Goal: Transaction & Acquisition: Download file/media

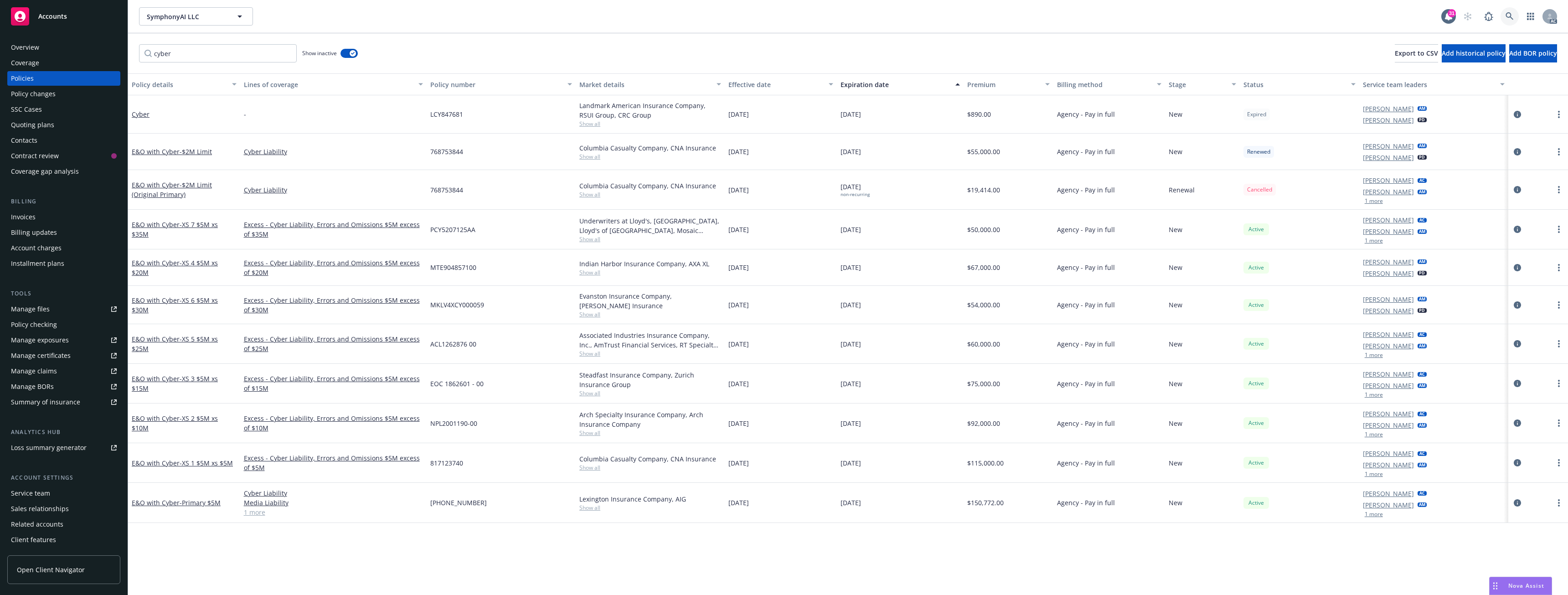
click at [1511, 13] on icon at bounding box center [1509, 16] width 8 height 8
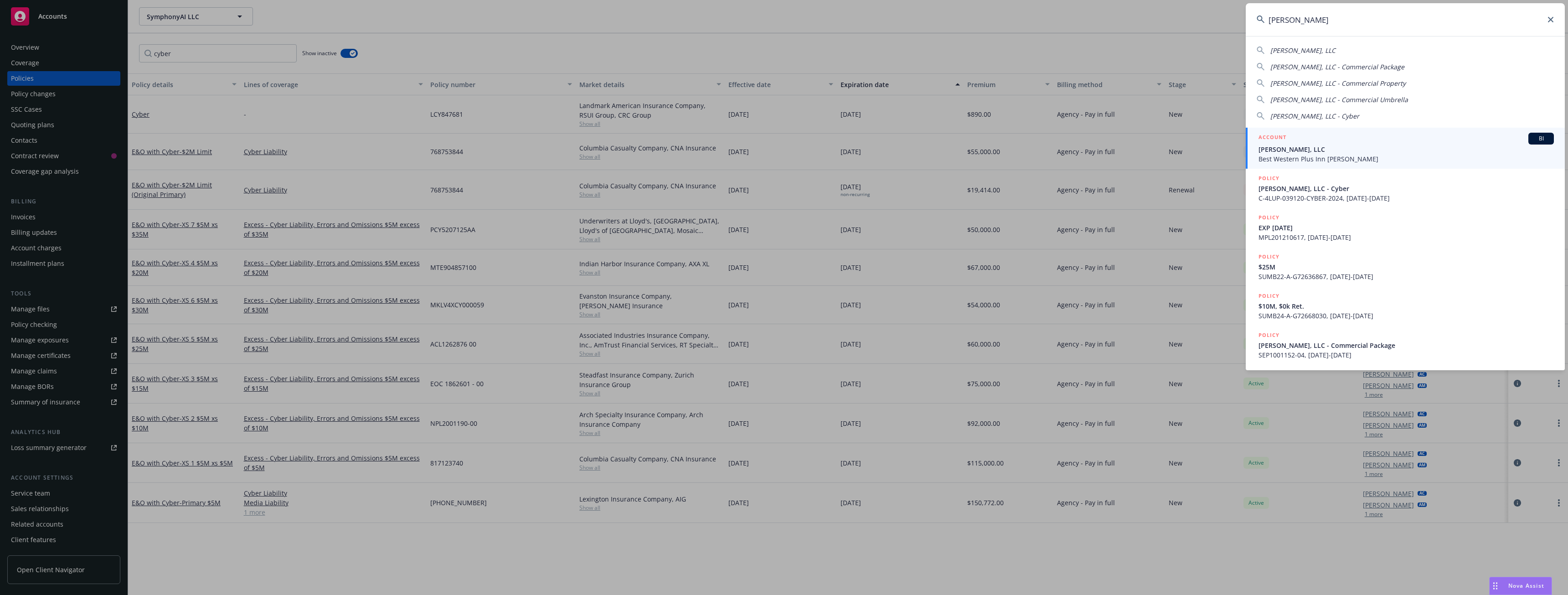
type input "[PERSON_NAME]"
click at [1341, 154] on span "Best Western Plus Inn [PERSON_NAME]" at bounding box center [1406, 159] width 295 height 10
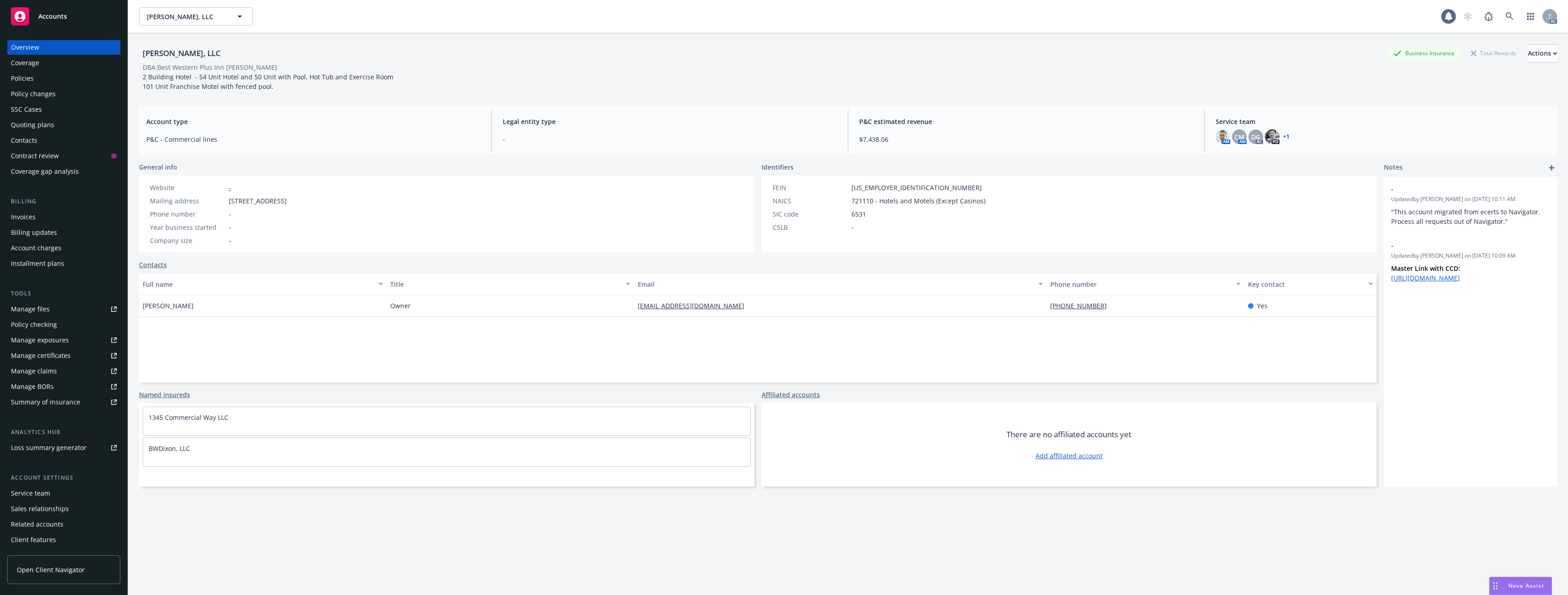
click at [23, 82] on div "Policies" at bounding box center [22, 79] width 23 height 15
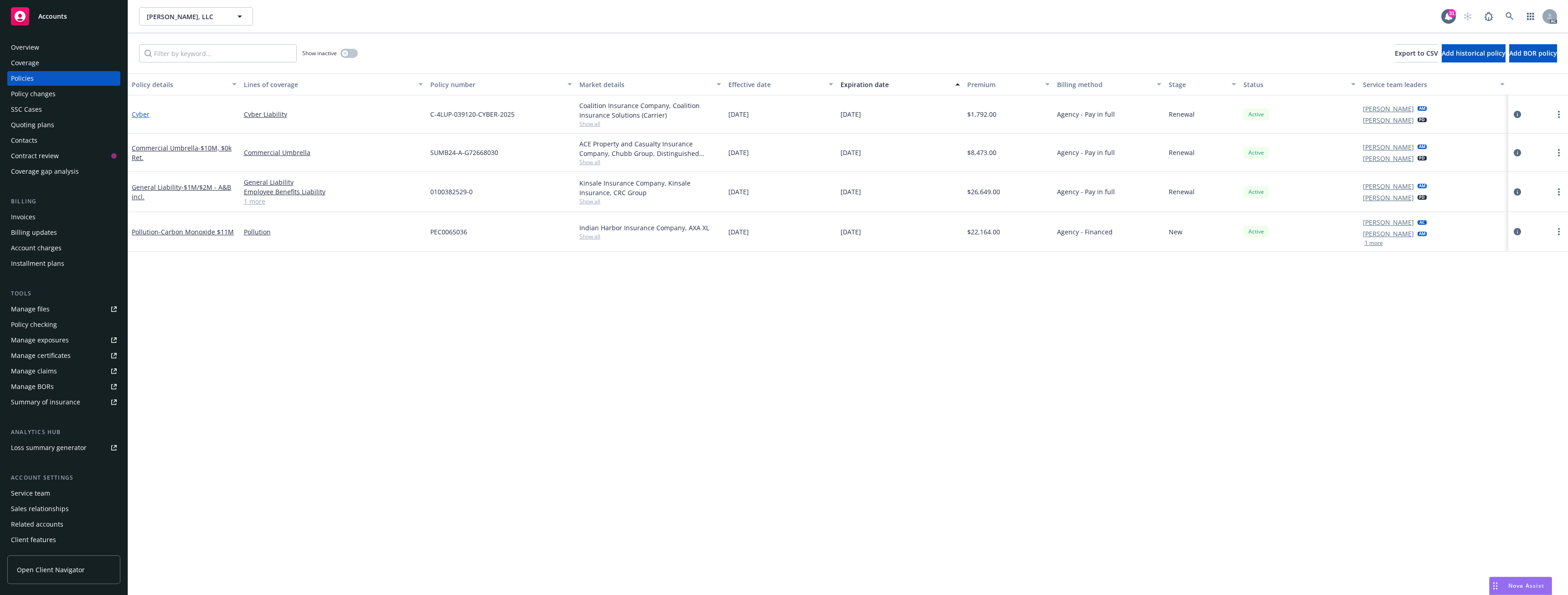
click at [141, 113] on link "Cyber" at bounding box center [140, 114] width 18 height 9
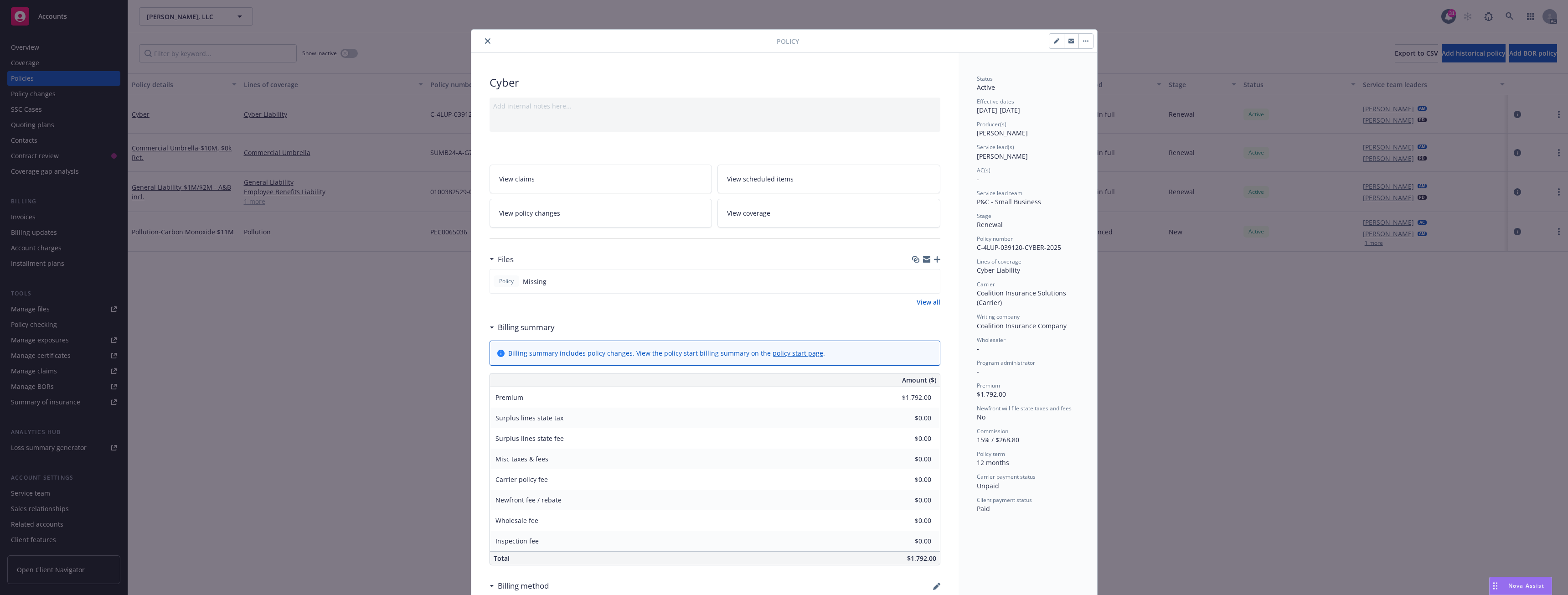
click at [487, 42] on button "close" at bounding box center [488, 41] width 11 height 11
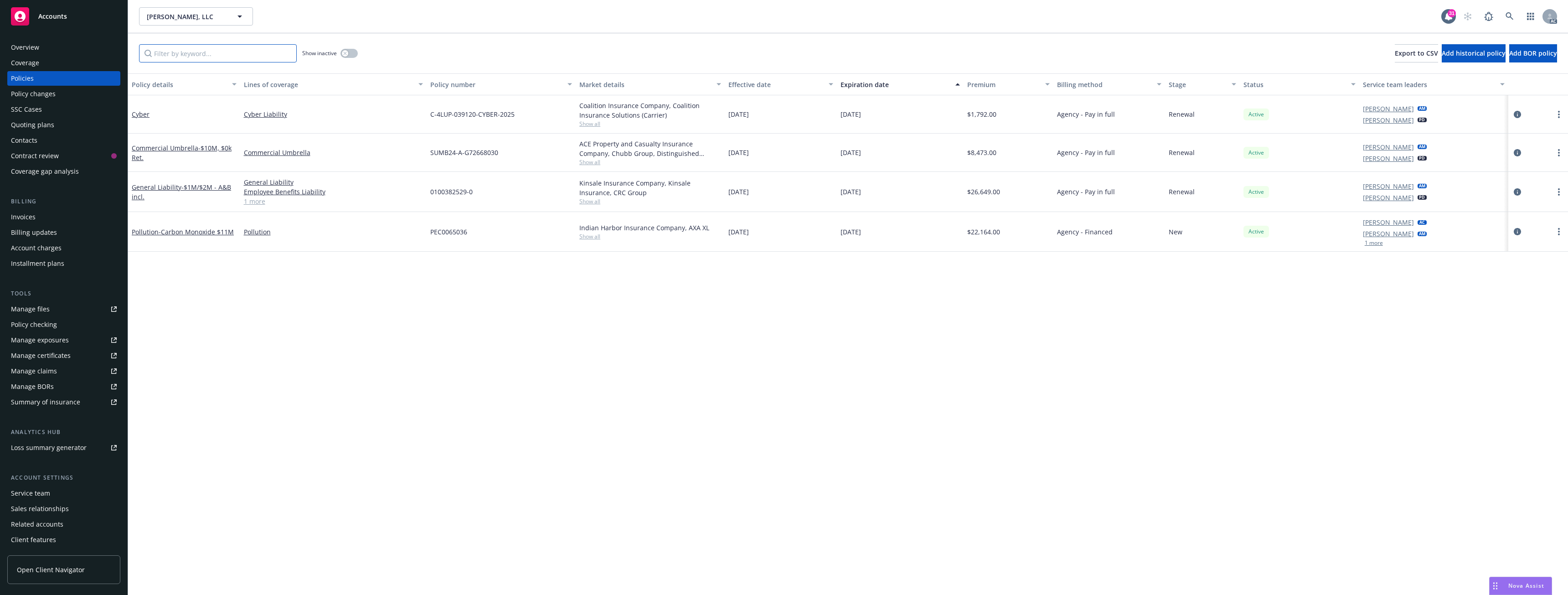
click at [158, 49] on input "Filter by keyword..." at bounding box center [217, 54] width 158 height 18
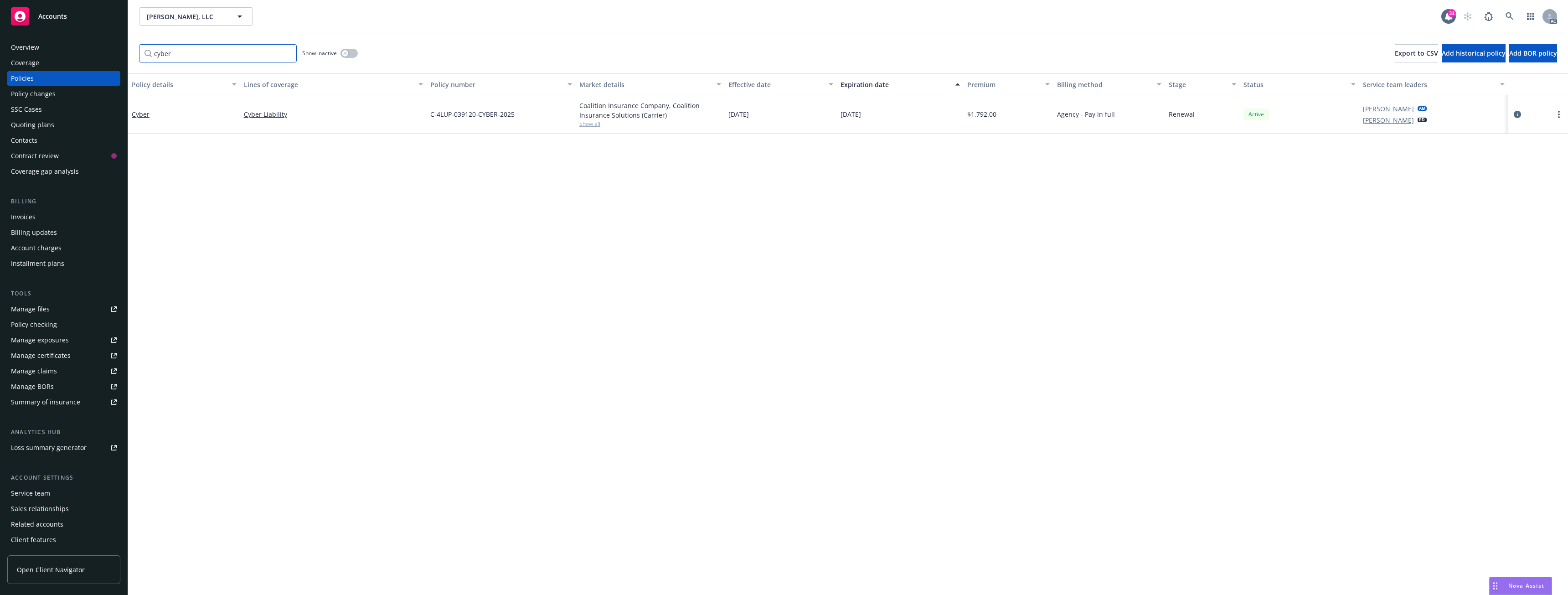
type input "cyber"
click at [353, 54] on button "button" at bounding box center [349, 53] width 17 height 9
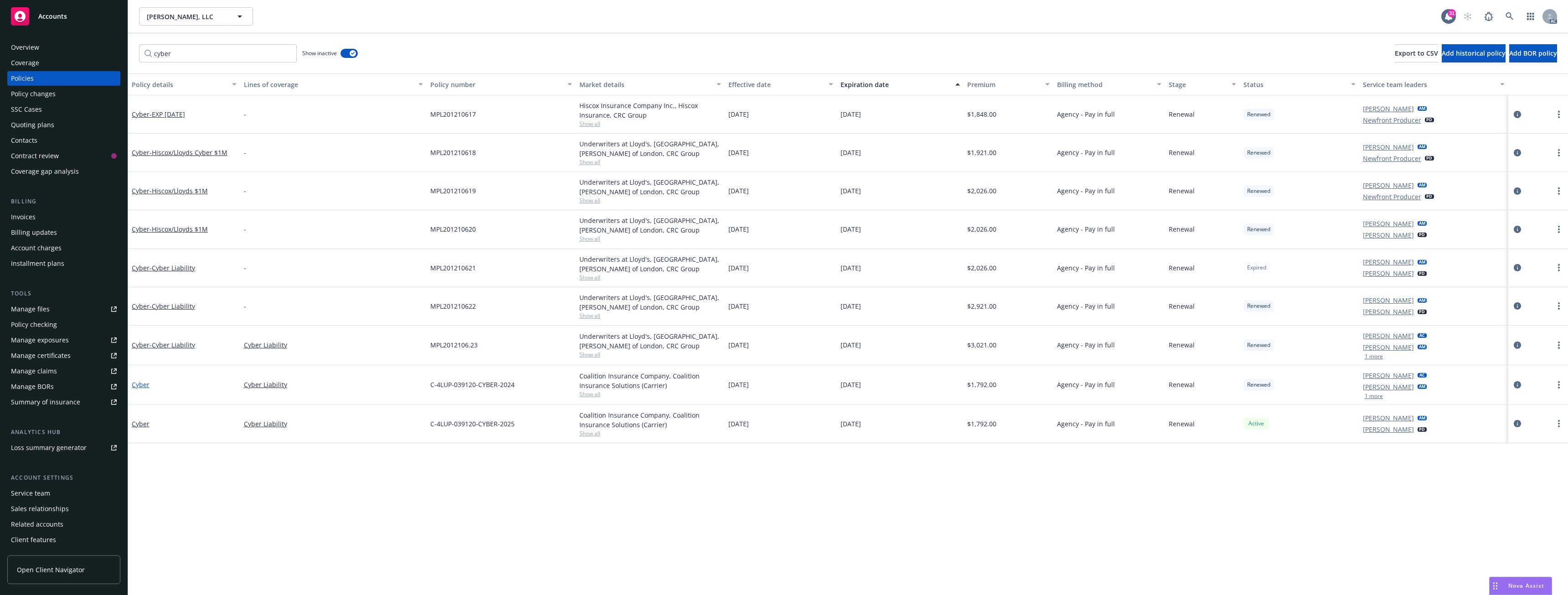
click at [146, 386] on link "Cyber" at bounding box center [140, 385] width 18 height 9
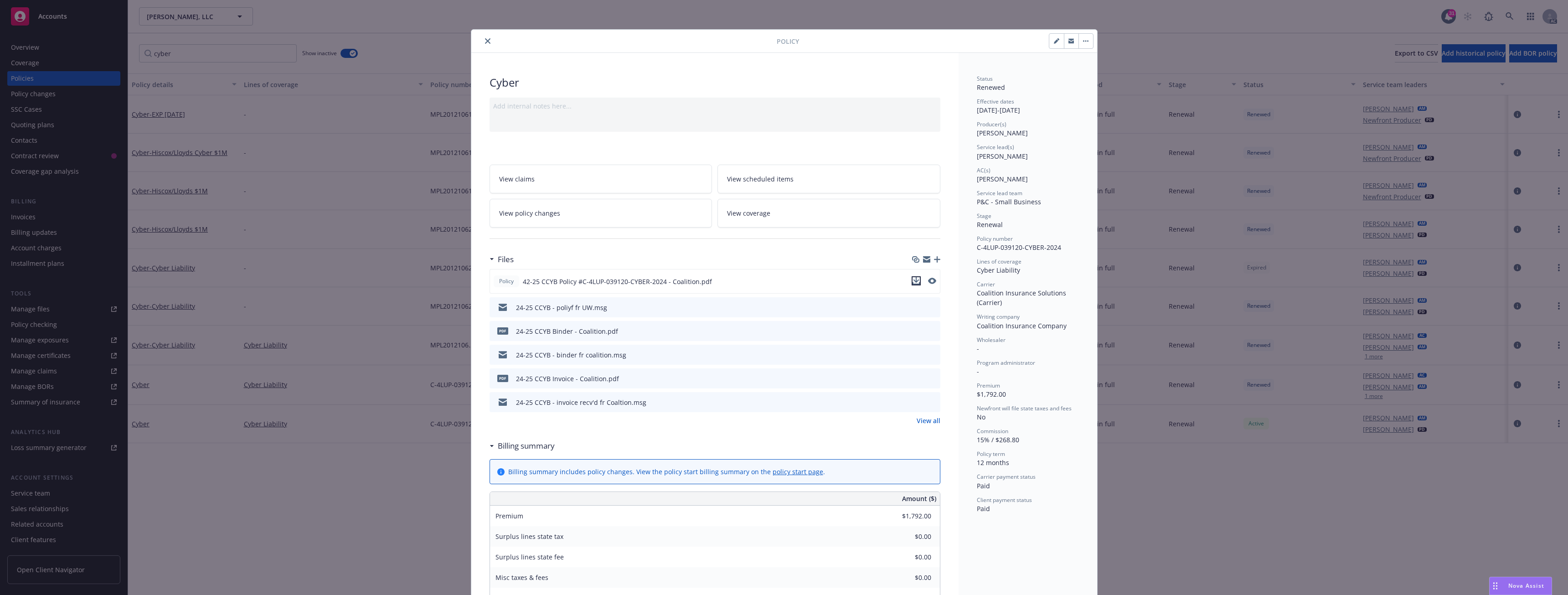
click at [912, 281] on icon "download file" at bounding box center [916, 281] width 7 height 7
click at [482, 43] on button "close" at bounding box center [488, 41] width 11 height 11
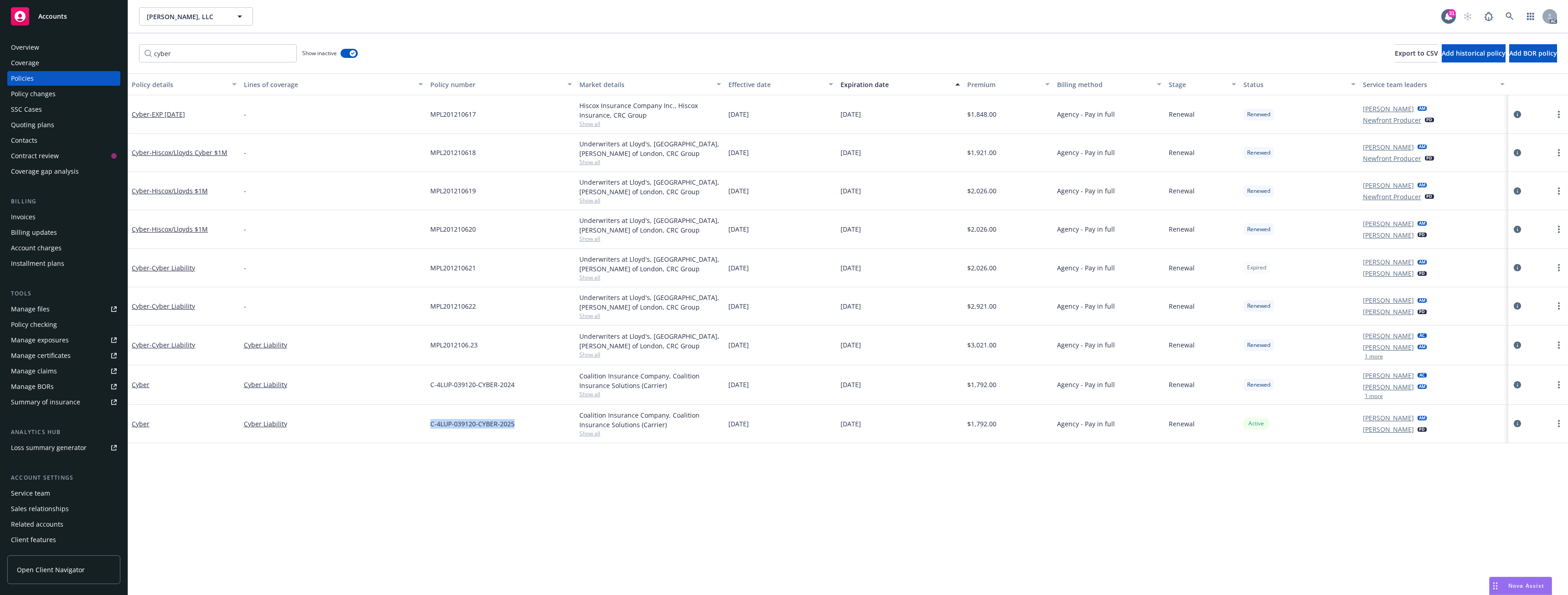
drag, startPoint x: 432, startPoint y: 423, endPoint x: 520, endPoint y: 426, distance: 88.1
click at [520, 426] on div "C-4LUP-039120-CYBER-2025" at bounding box center [501, 424] width 149 height 38
copy span "C-4LUP-039120-CYBER-2025"
click at [345, 52] on button "button" at bounding box center [349, 53] width 17 height 9
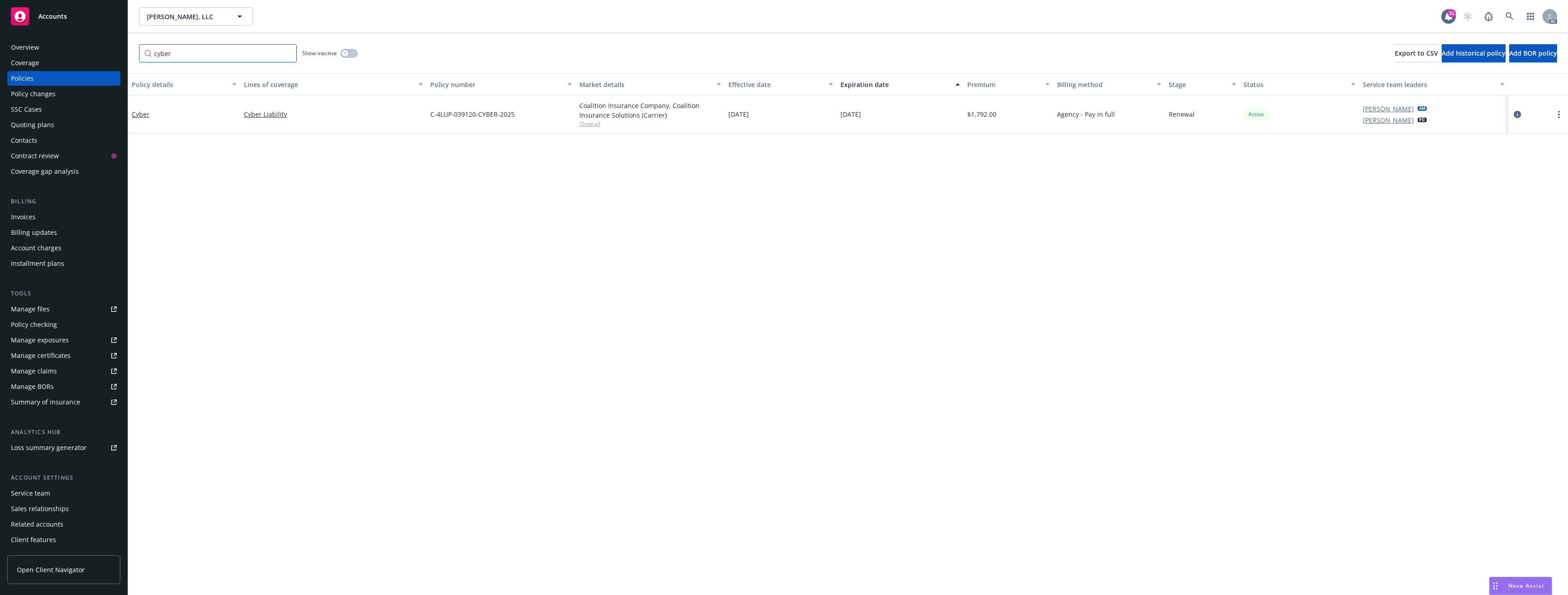
drag, startPoint x: 186, startPoint y: 55, endPoint x: 139, endPoint y: 54, distance: 47.0
click at [139, 54] on input "cyber" at bounding box center [217, 54] width 158 height 18
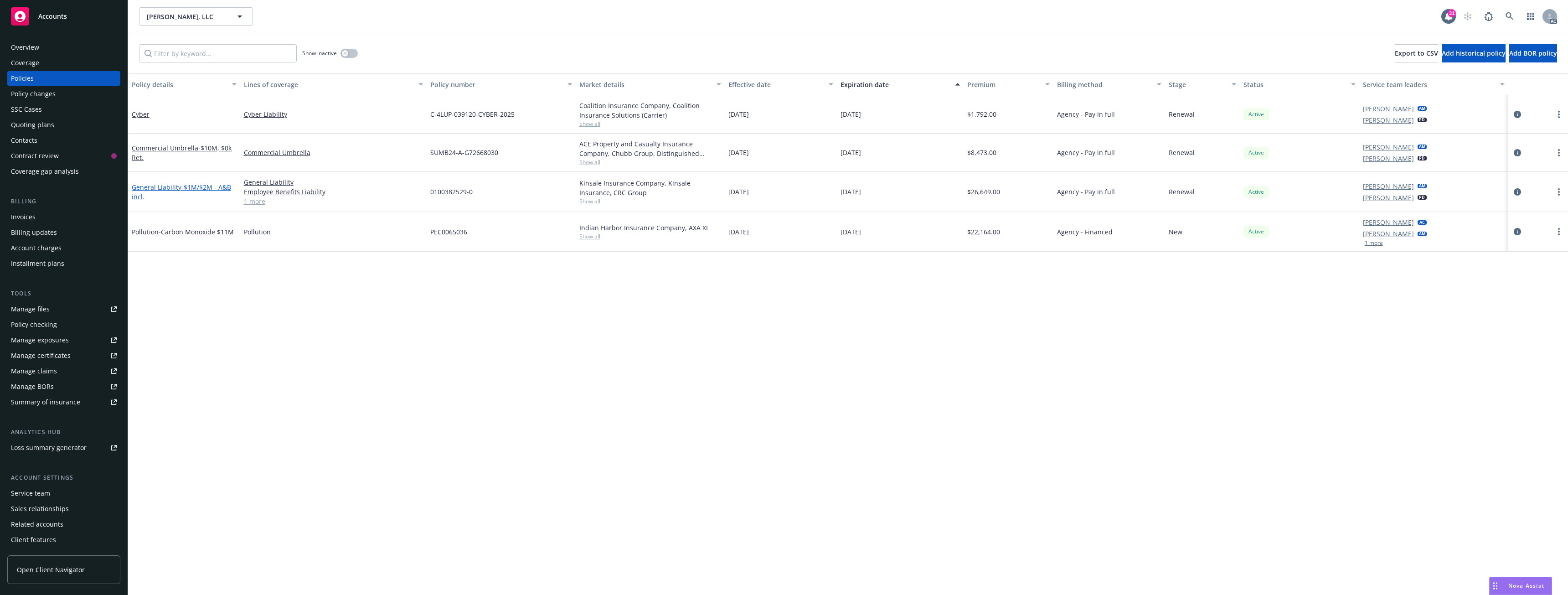
click at [173, 187] on link "General Liability - $1M/$2M - A&B incl." at bounding box center [181, 192] width 99 height 18
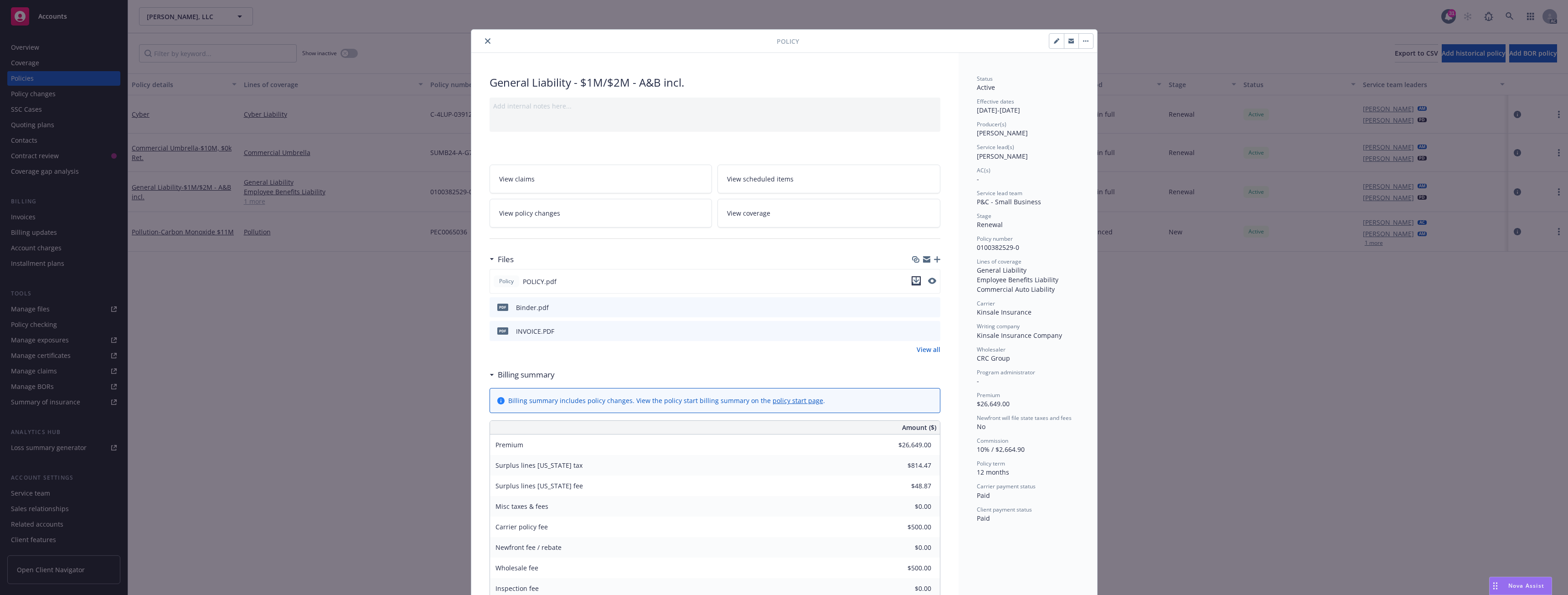
click at [912, 279] on icon "download file" at bounding box center [916, 281] width 7 height 7
